Goal: Navigation & Orientation: Go to known website

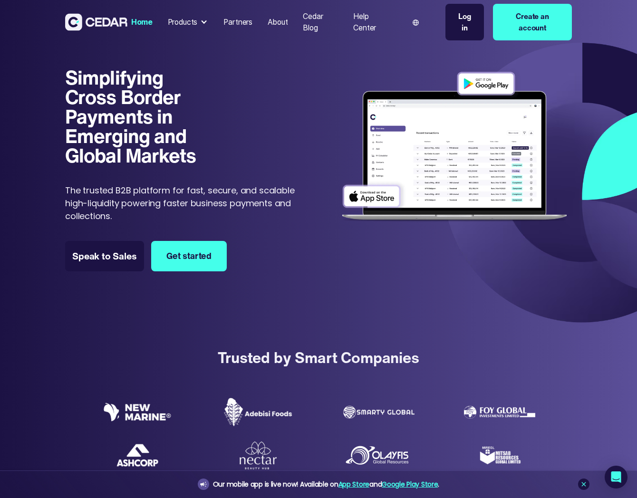
click at [190, 22] on div "Products" at bounding box center [183, 22] width 30 height 11
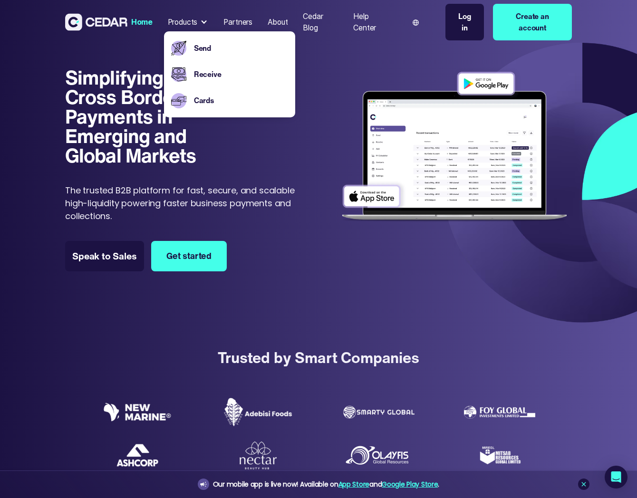
click at [339, 95] on img at bounding box center [454, 147] width 235 height 160
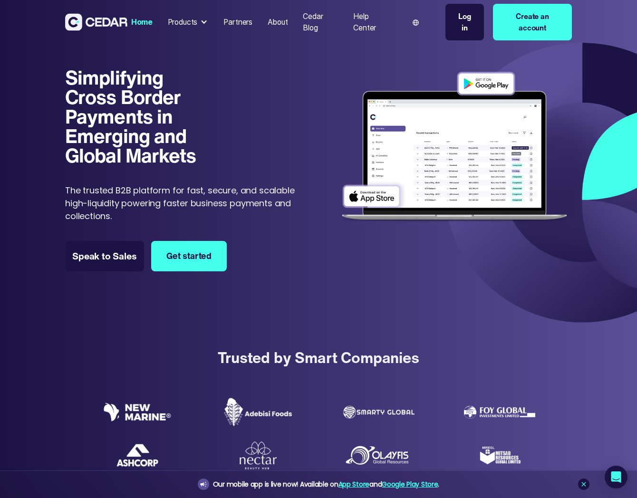
click at [278, 21] on div "About" at bounding box center [278, 22] width 20 height 11
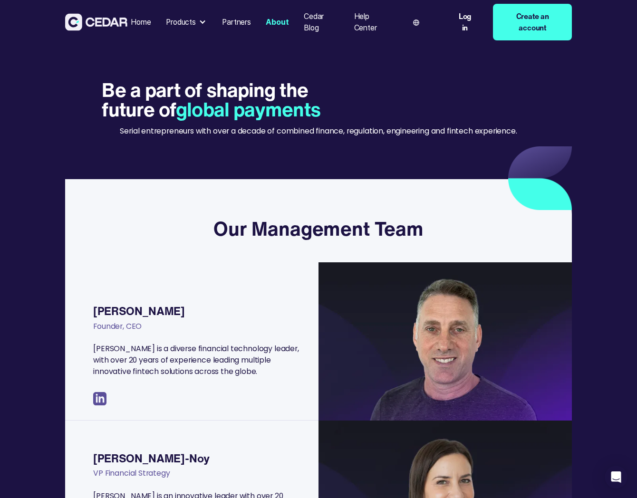
click at [235, 23] on div "Partners" at bounding box center [236, 22] width 29 height 11
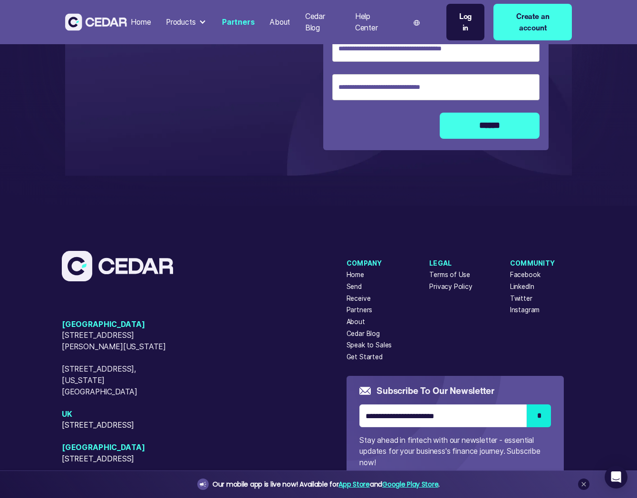
scroll to position [2186, 0]
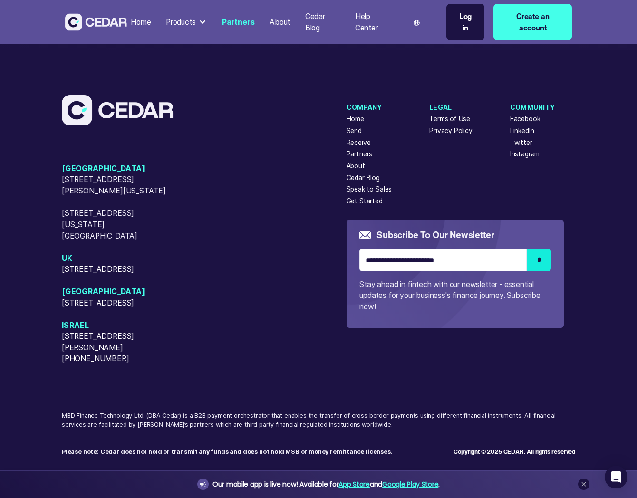
click at [354, 149] on div "Partners" at bounding box center [359, 154] width 26 height 10
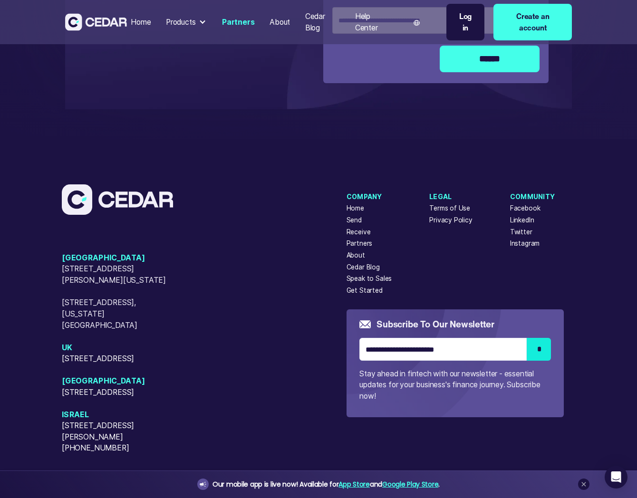
scroll to position [2085, 0]
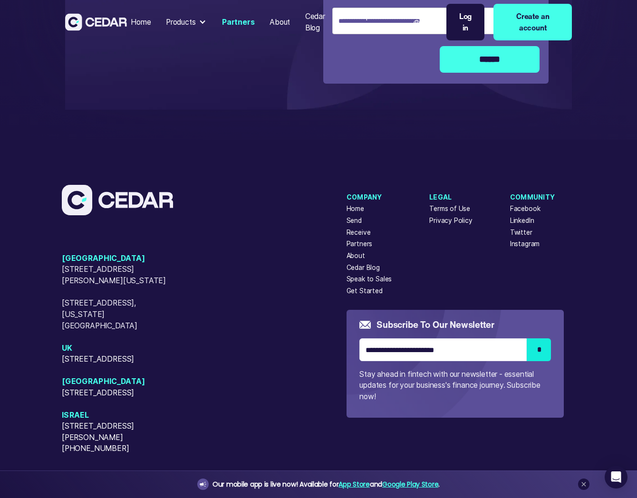
click at [367, 291] on div "Get Started" at bounding box center [364, 291] width 36 height 10
